Goal: Task Accomplishment & Management: Complete application form

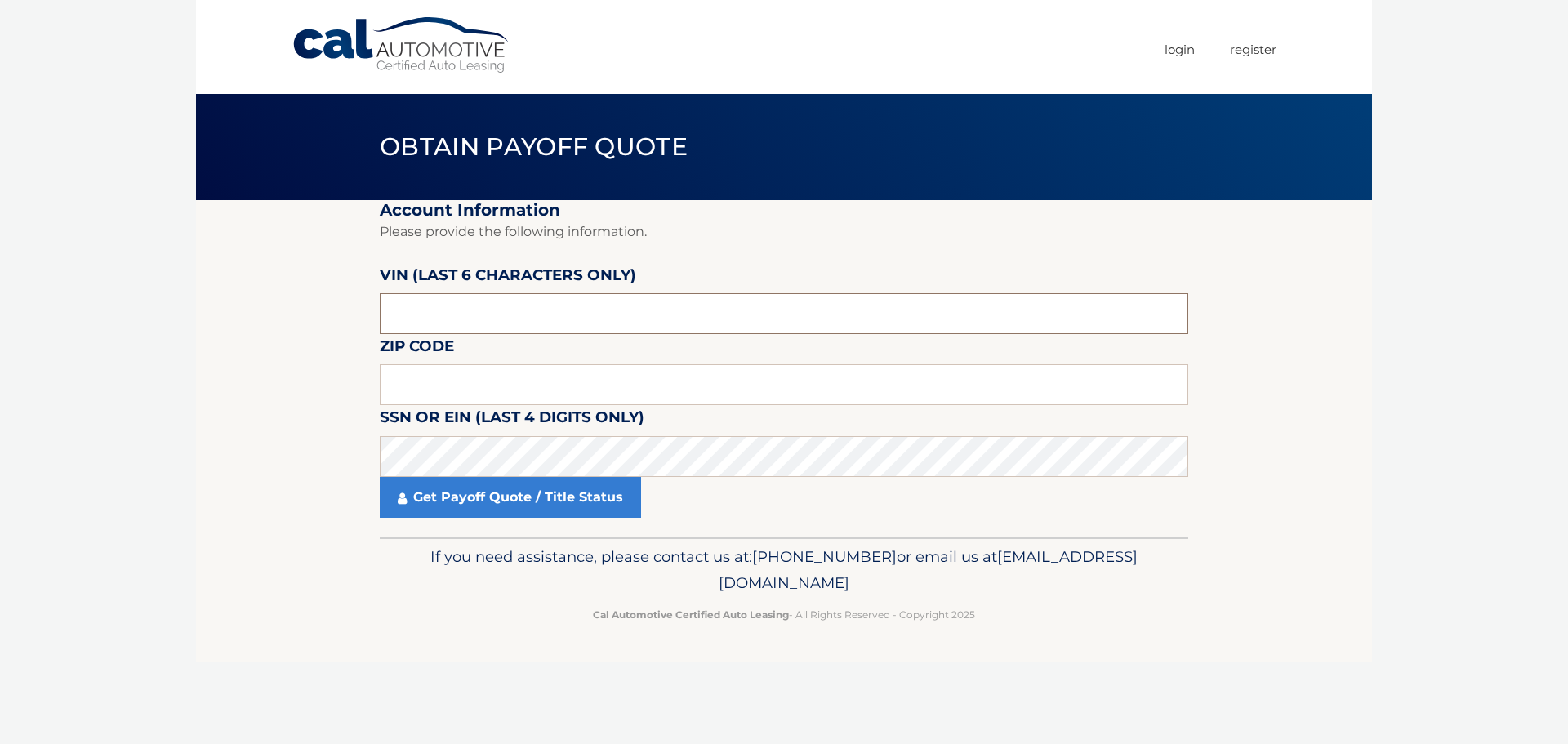
click at [447, 319] on input "text" at bounding box center [784, 314] width 809 height 41
type input "615414"
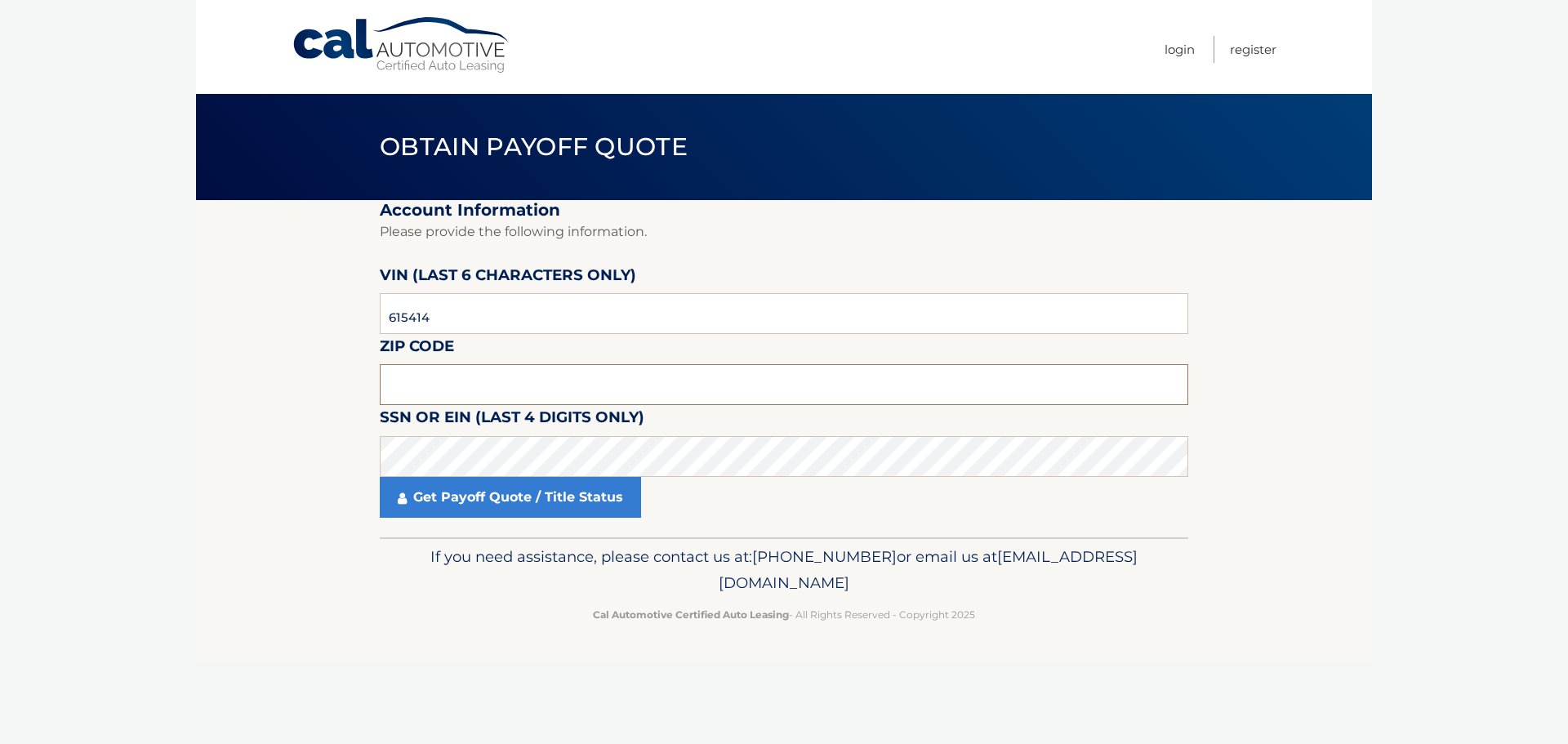
drag, startPoint x: 436, startPoint y: 386, endPoint x: 432, endPoint y: 394, distance: 8.9
click at [434, 392] on input "text" at bounding box center [784, 385] width 809 height 41
type input "07470"
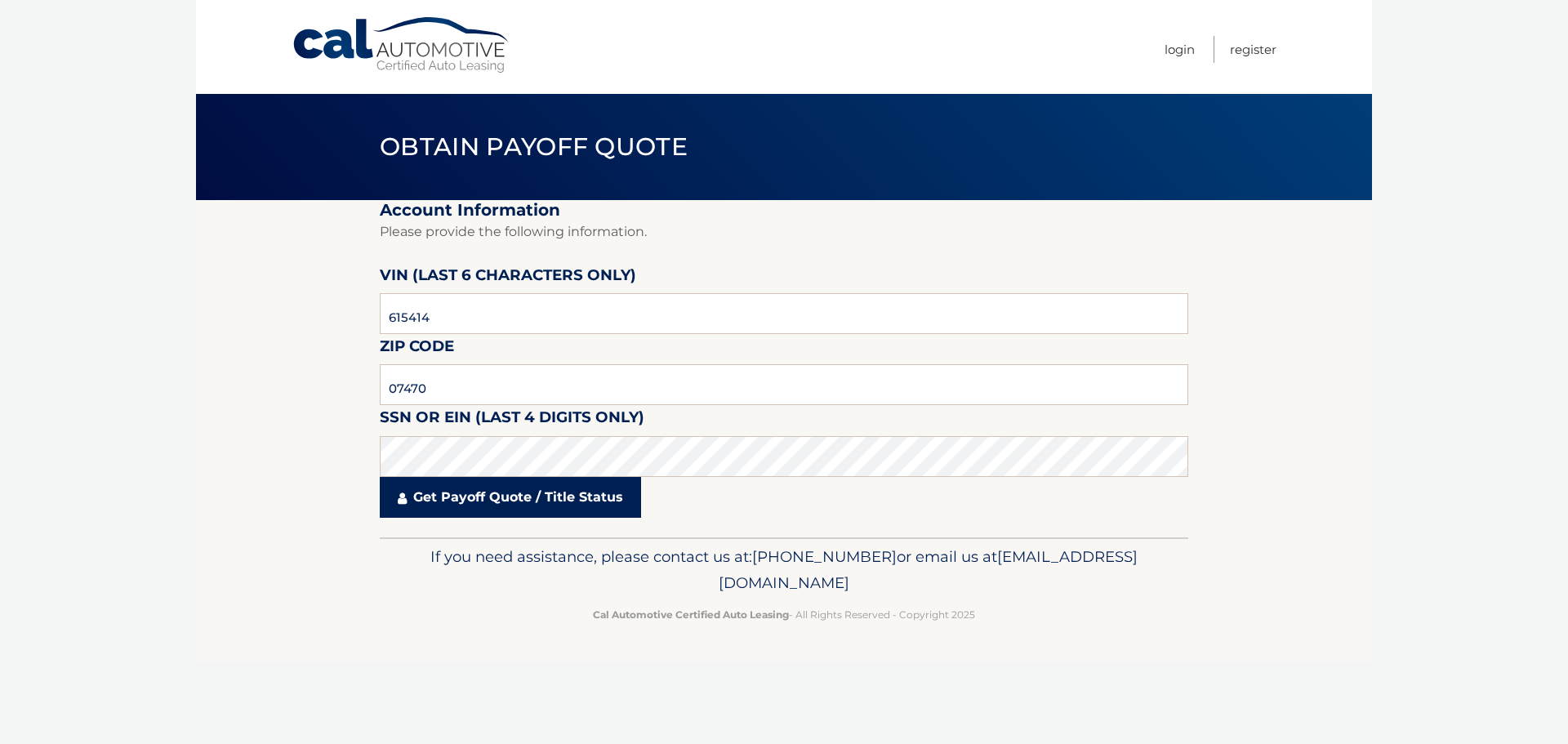
click at [481, 500] on link "Get Payoff Quote / Title Status" at bounding box center [510, 497] width 261 height 41
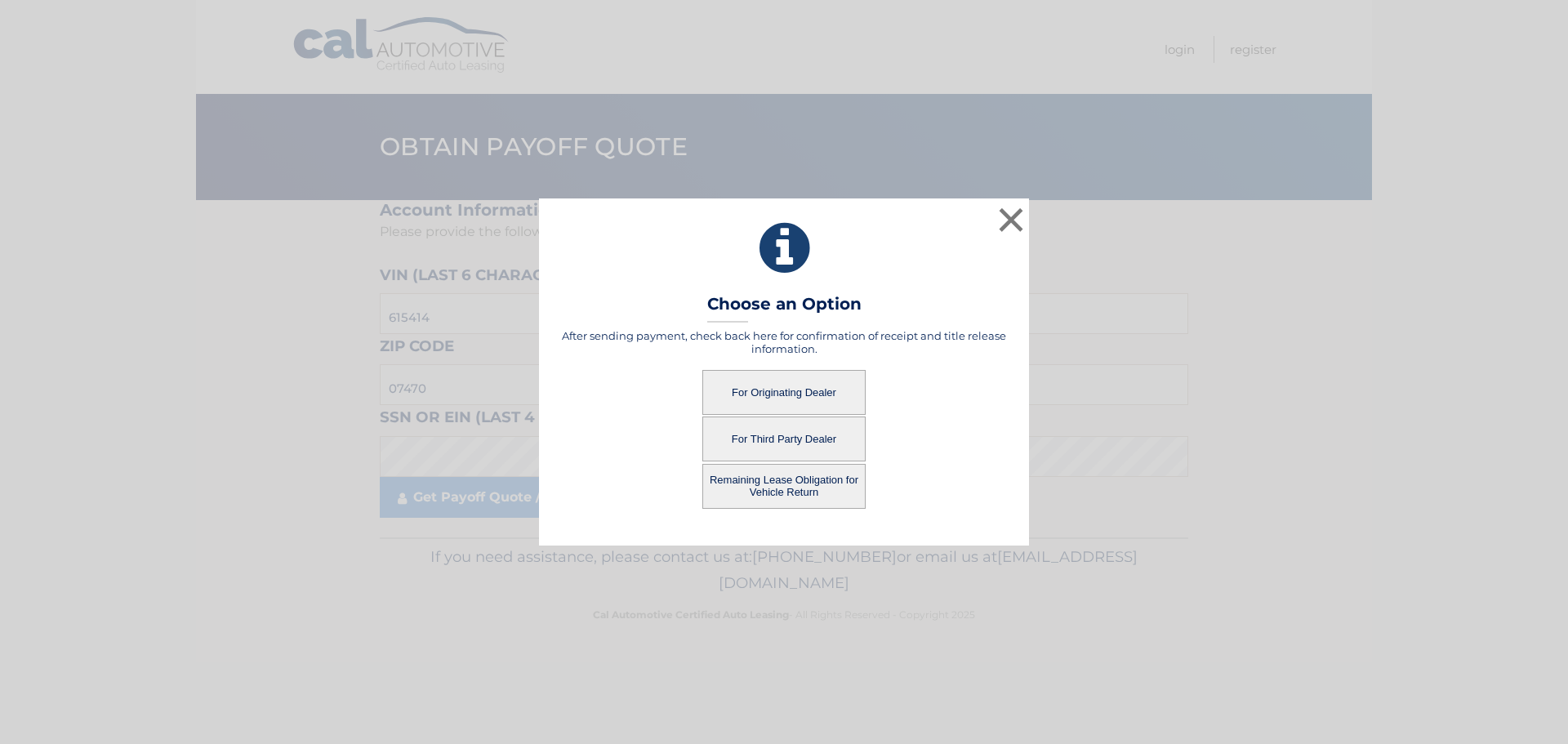
click at [787, 386] on button "For Originating Dealer" at bounding box center [783, 391] width 163 height 45
click at [779, 484] on button "Remaining Lease Obligation for Vehicle Return" at bounding box center [783, 485] width 163 height 45
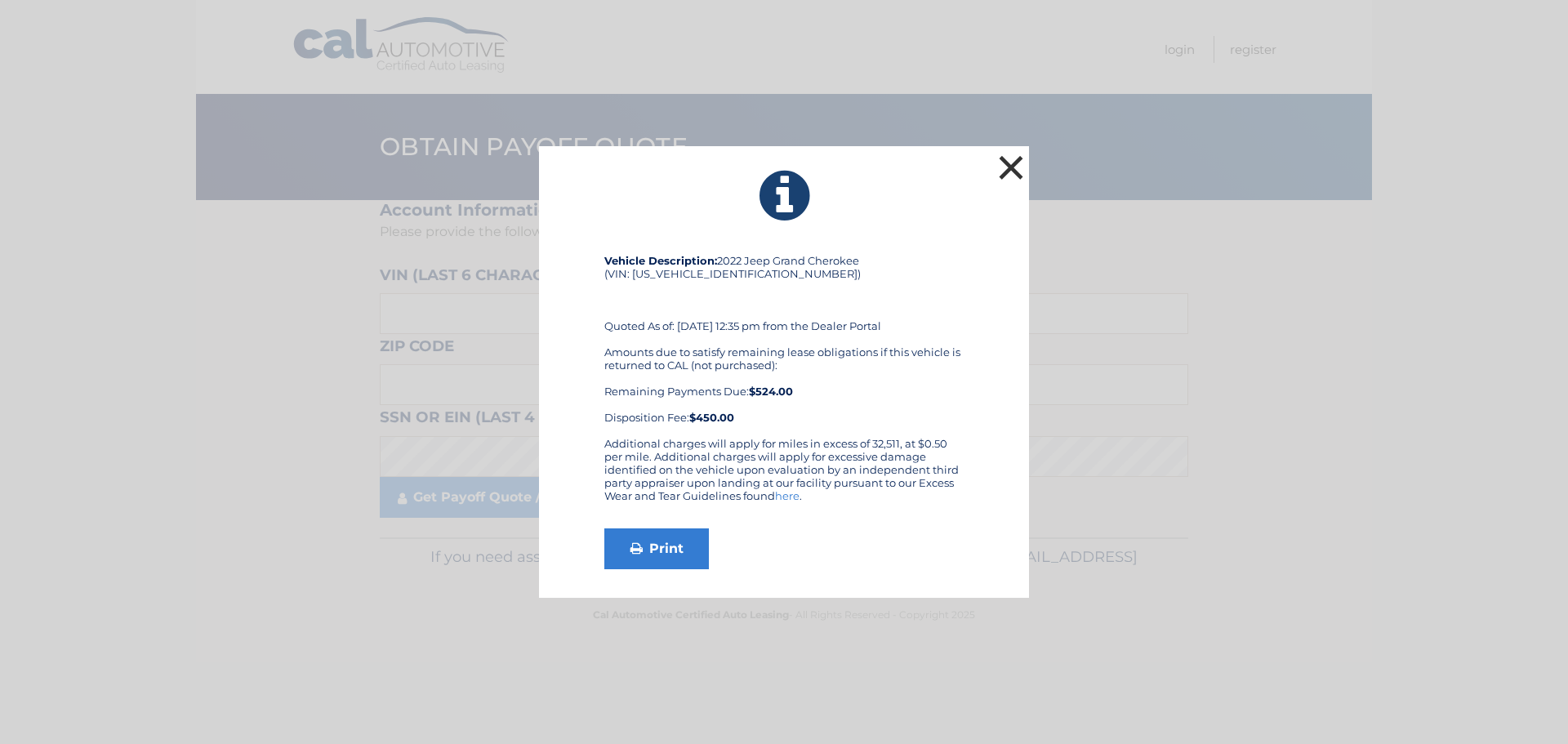
click at [1009, 160] on button "×" at bounding box center [1011, 167] width 33 height 33
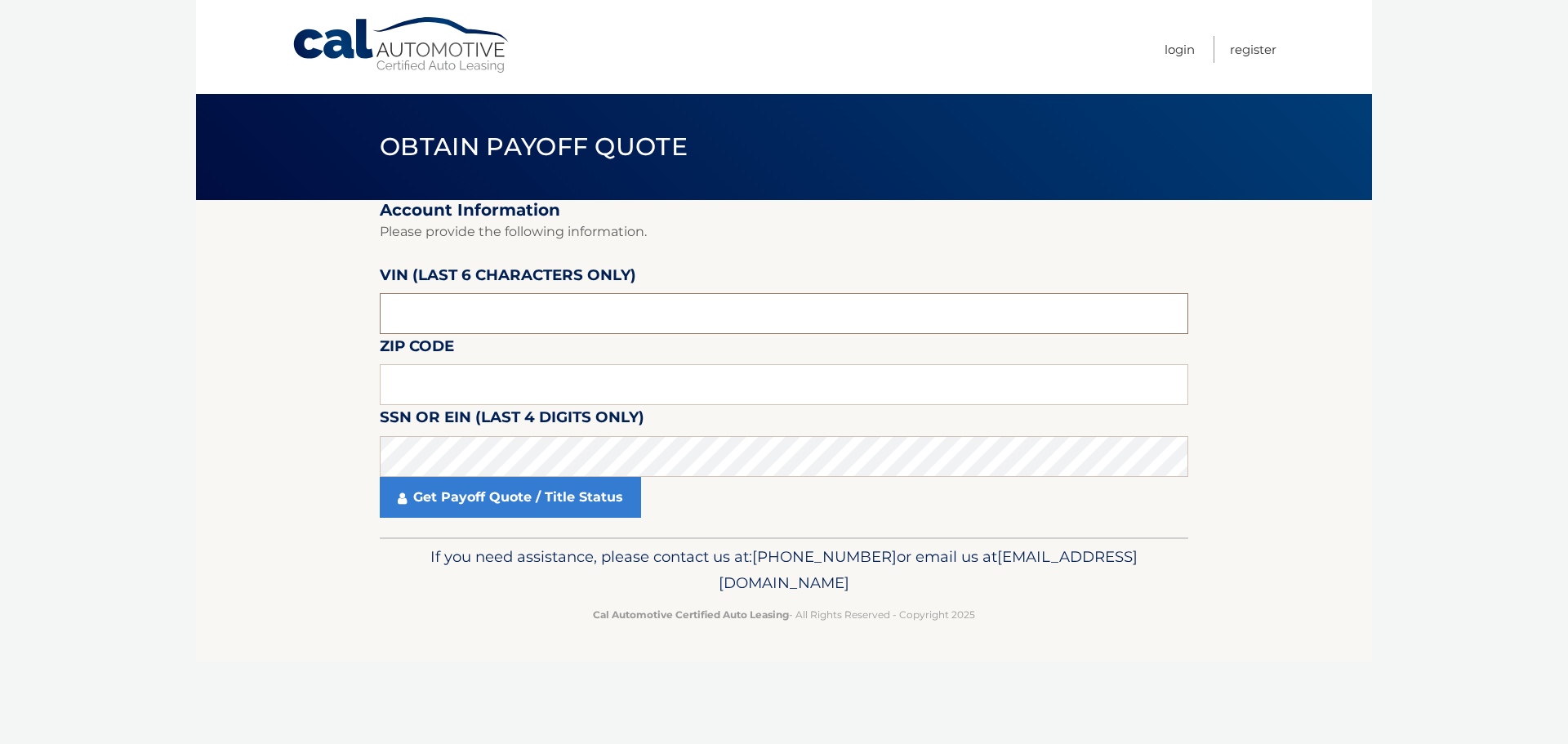
click at [484, 302] on input "text" at bounding box center [784, 314] width 809 height 41
click at [483, 302] on input "text" at bounding box center [784, 314] width 809 height 41
click at [484, 302] on input "text" at bounding box center [784, 314] width 809 height 41
type input "615414"
type input "07470"
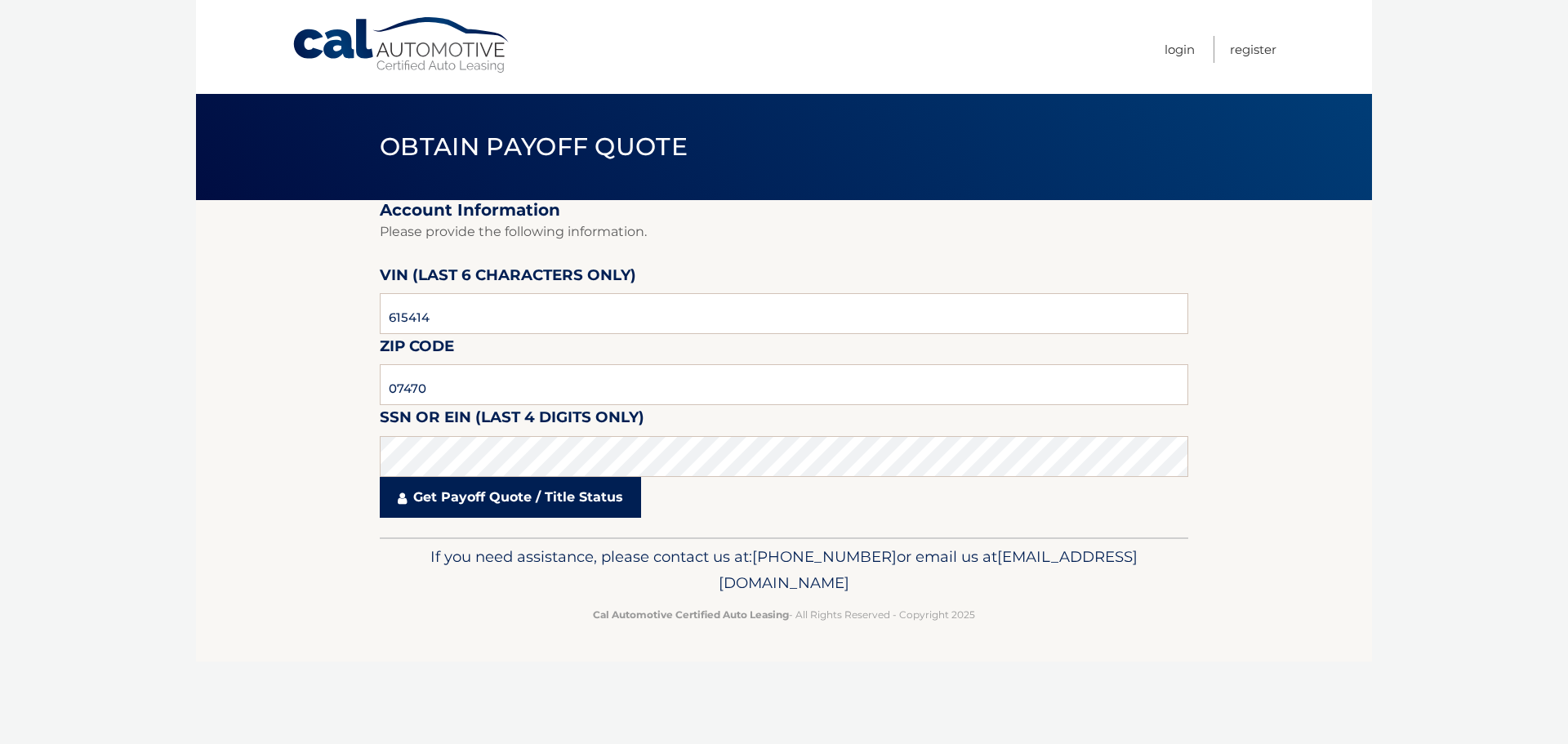
click at [497, 503] on link "Get Payoff Quote / Title Status" at bounding box center [510, 497] width 261 height 41
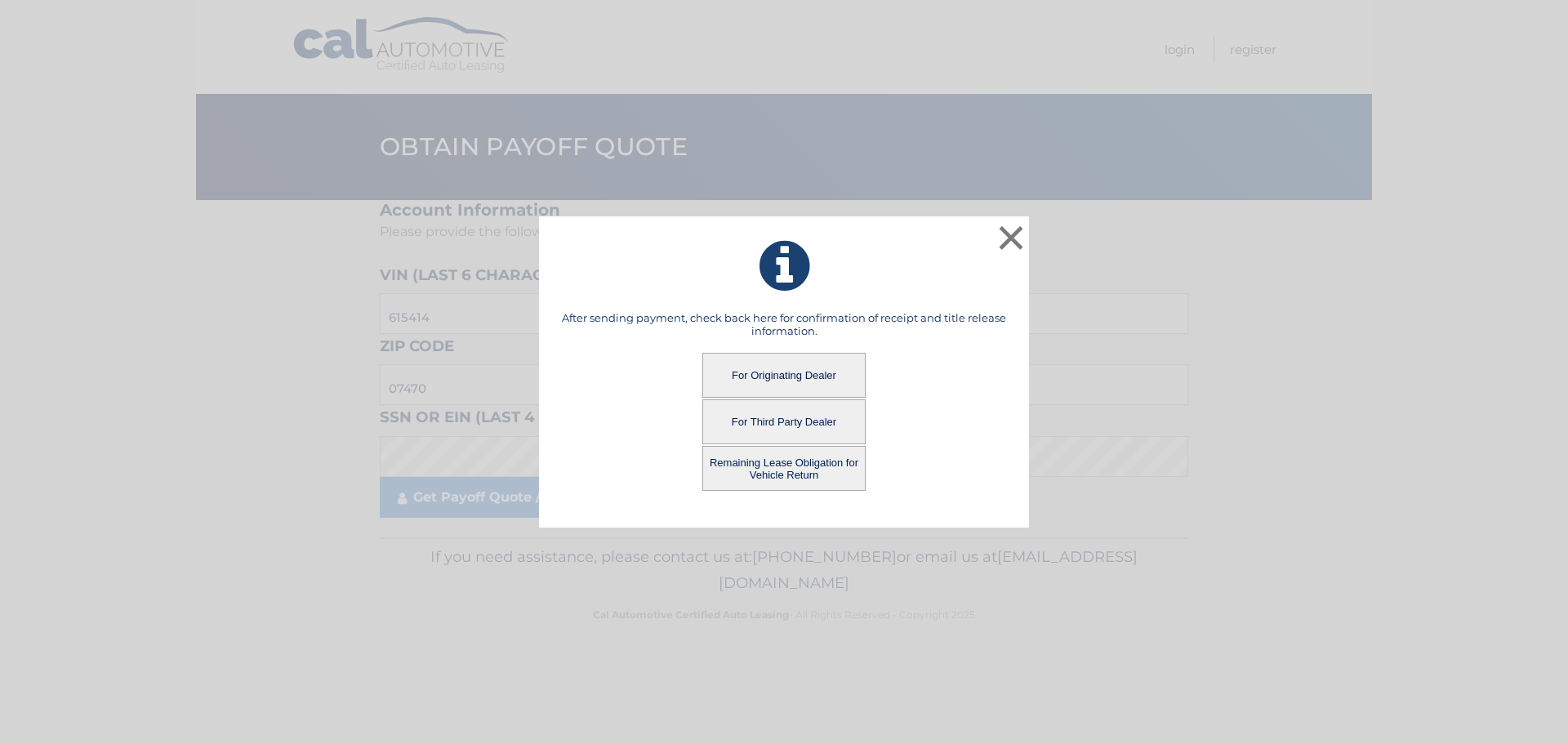
click at [765, 375] on button "For Originating Dealer" at bounding box center [783, 375] width 163 height 45
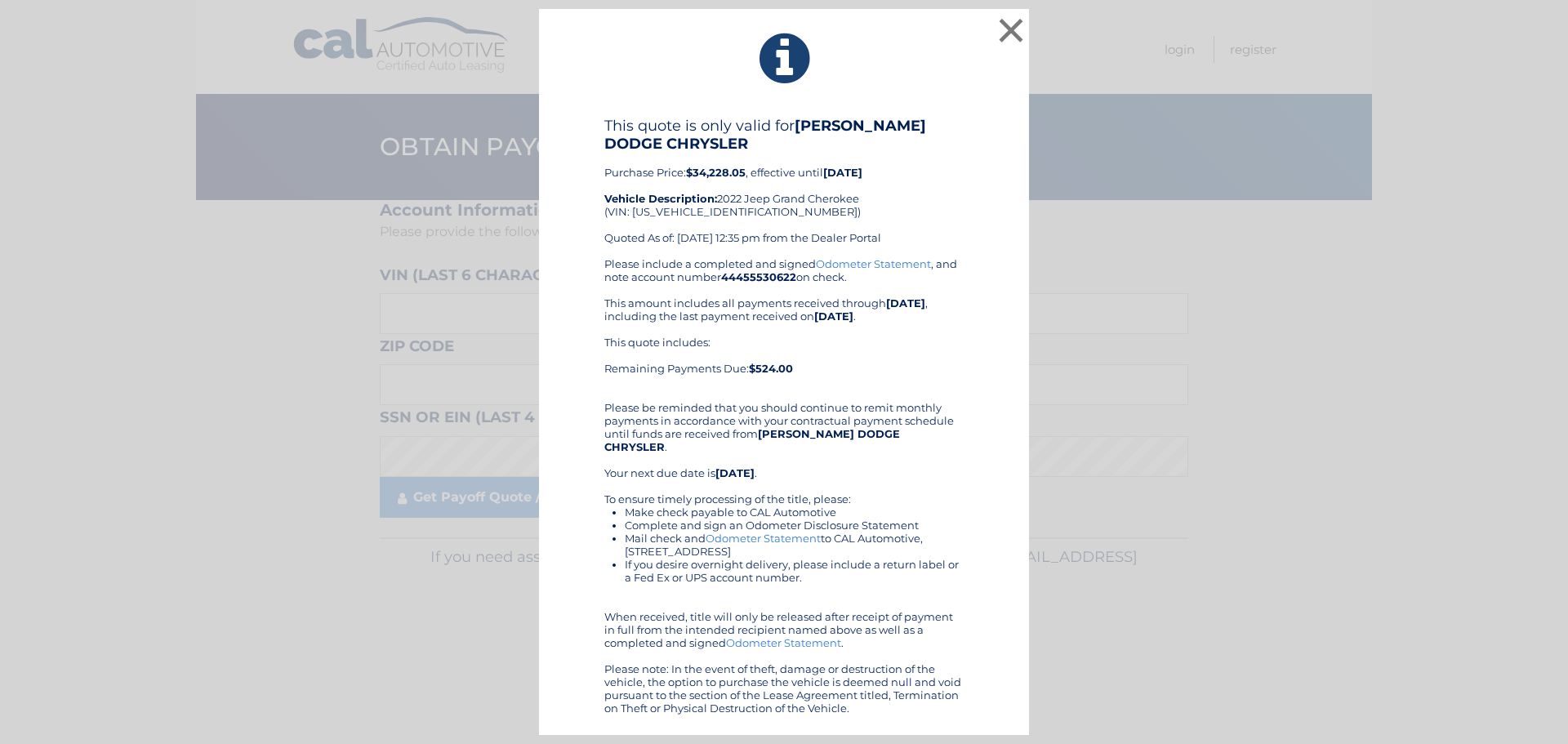
click at [815, 215] on div "This quote is only valid for [PERSON_NAME] DODGE CHRYSLER Purchase Price: $34,2…" at bounding box center [783, 187] width 359 height 140
click at [1006, 36] on button "×" at bounding box center [1011, 30] width 33 height 33
